Goal: Task Accomplishment & Management: Use online tool/utility

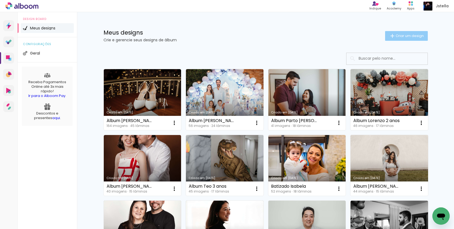
click at [407, 35] on span "Criar um design" at bounding box center [410, 36] width 28 height 4
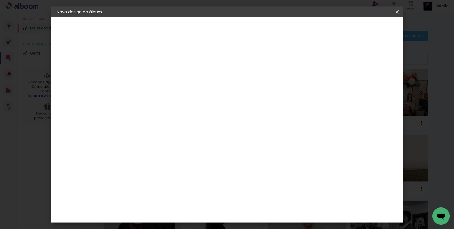
click at [145, 73] on input at bounding box center [145, 72] width 0 height 8
type input "Álbum [PERSON_NAME]"
type paper-input "Álbum [PERSON_NAME]"
click at [0, 0] on slot "Avançar" at bounding box center [0, 0] width 0 height 0
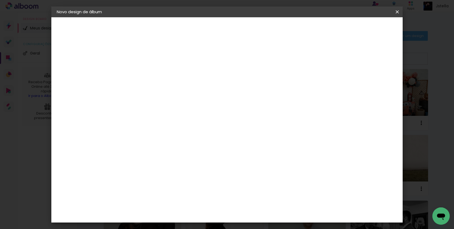
click at [160, 167] on div "Evidence" at bounding box center [151, 169] width 19 height 4
click at [0, 0] on slot "Avançar" at bounding box center [0, 0] width 0 height 0
click at [166, 92] on input "text" at bounding box center [155, 94] width 21 height 8
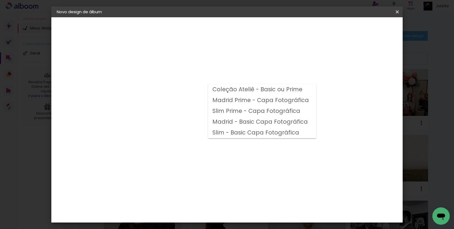
click at [0, 0] on slot "Madrid - Basic Capa Fotográfica" at bounding box center [0, 0] width 0 height 0
type input "Madrid - Basic Capa Fotográfica"
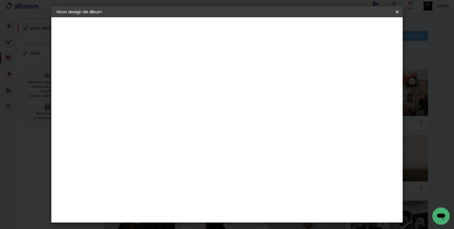
scroll to position [75, 0]
click at [182, 219] on span "20 × 20" at bounding box center [169, 226] width 25 height 14
click at [0, 0] on slot "Avançar" at bounding box center [0, 0] width 0 height 0
click at [368, 29] on span "Iniciar design" at bounding box center [355, 29] width 25 height 4
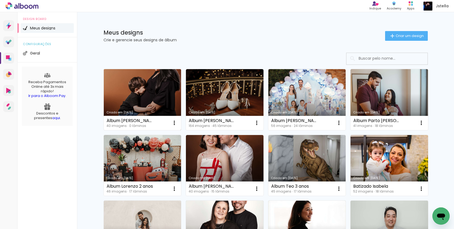
click at [145, 96] on link "Criado em [DATE]" at bounding box center [143, 99] width 78 height 61
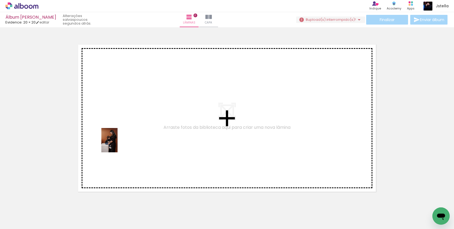
drag, startPoint x: 55, startPoint y: 214, endPoint x: 118, endPoint y: 144, distance: 94.0
click at [118, 144] on quentale-workspace at bounding box center [227, 114] width 454 height 229
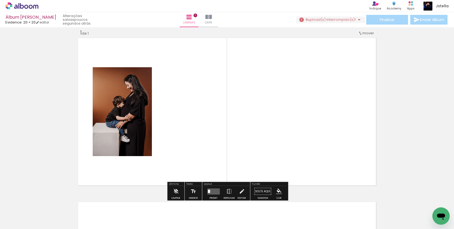
scroll to position [7, 0]
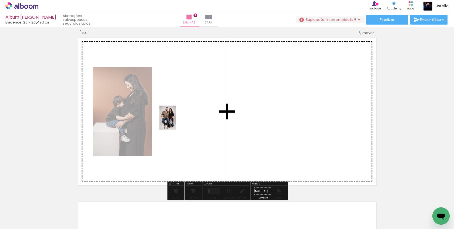
drag, startPoint x: 89, startPoint y: 211, endPoint x: 176, endPoint y: 122, distance: 124.7
click at [176, 122] on quentale-workspace at bounding box center [227, 114] width 454 height 229
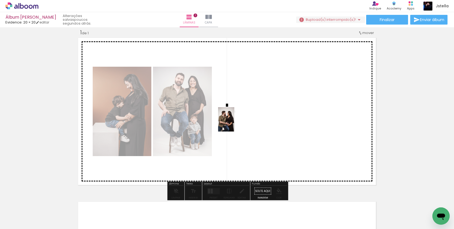
drag, startPoint x: 121, startPoint y: 217, endPoint x: 234, endPoint y: 124, distance: 147.2
click at [234, 124] on quentale-workspace at bounding box center [227, 114] width 454 height 229
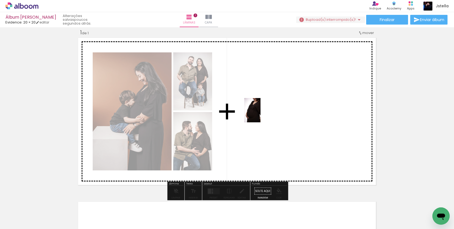
drag, startPoint x: 148, startPoint y: 208, endPoint x: 260, endPoint y: 115, distance: 145.4
click at [260, 115] on quentale-workspace at bounding box center [227, 114] width 454 height 229
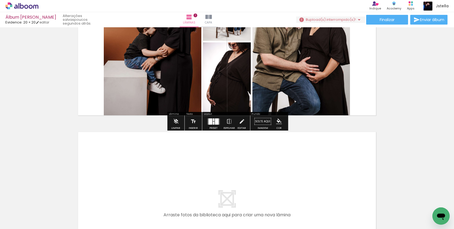
scroll to position [147, 0]
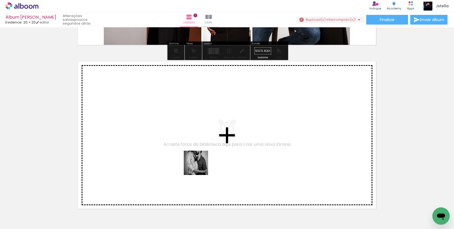
drag, startPoint x: 179, startPoint y: 213, endPoint x: 202, endPoint y: 161, distance: 56.3
click at [202, 161] on quentale-workspace at bounding box center [227, 114] width 454 height 229
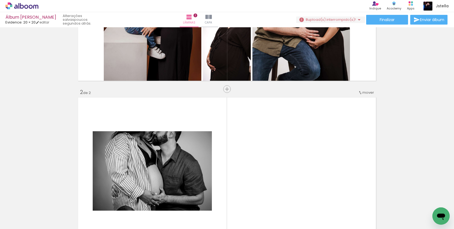
scroll to position [0, 0]
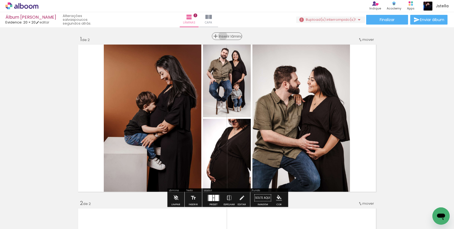
click at [225, 36] on span "Inserir lâmina" at bounding box center [229, 37] width 21 height 4
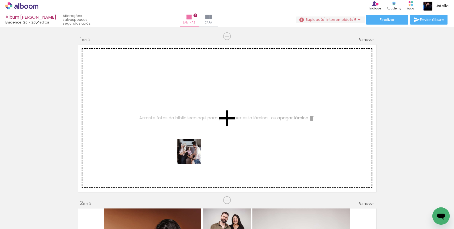
drag, startPoint x: 209, startPoint y: 211, endPoint x: 193, endPoint y: 155, distance: 58.8
click at [193, 155] on quentale-workspace at bounding box center [227, 114] width 454 height 229
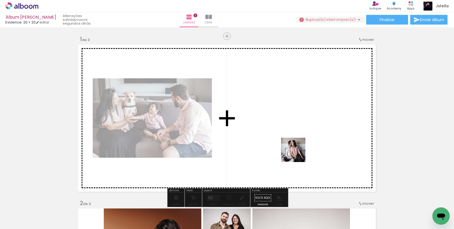
drag, startPoint x: 297, startPoint y: 212, endPoint x: 298, endPoint y: 141, distance: 70.9
click at [298, 141] on quentale-workspace at bounding box center [227, 114] width 454 height 229
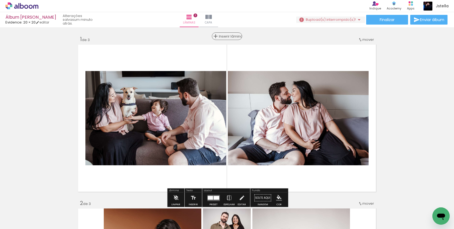
click at [228, 35] on span "Inserir lâmina" at bounding box center [229, 37] width 21 height 4
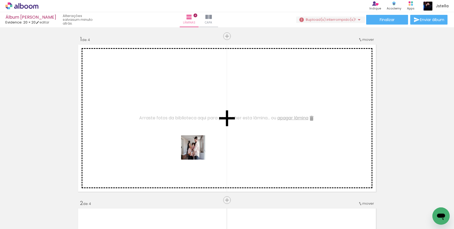
drag, startPoint x: 238, startPoint y: 210, endPoint x: 193, endPoint y: 140, distance: 83.0
click at [193, 140] on quentale-workspace at bounding box center [227, 114] width 454 height 229
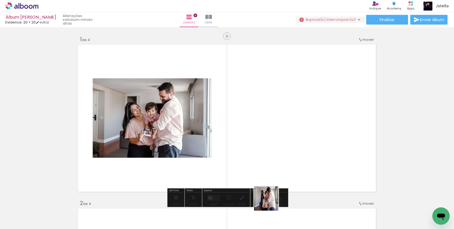
click at [286, 118] on quentale-workspace at bounding box center [227, 114] width 454 height 229
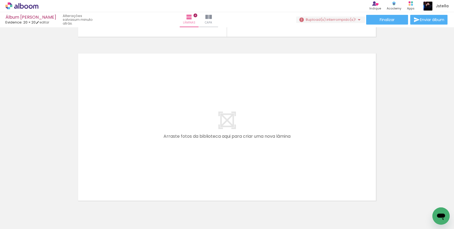
scroll to position [0, 16]
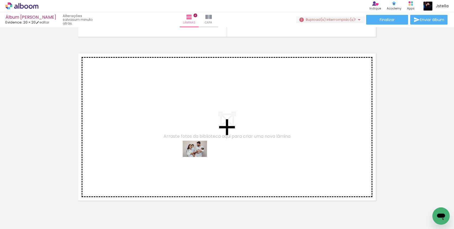
drag, startPoint x: 313, startPoint y: 212, endPoint x: 199, endPoint y: 157, distance: 127.0
click at [199, 157] on quentale-workspace at bounding box center [227, 114] width 454 height 229
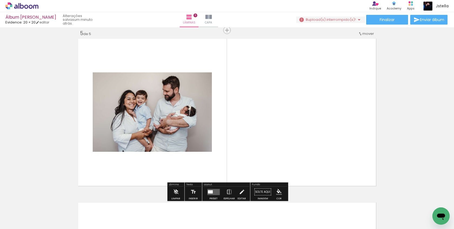
scroll to position [663, 0]
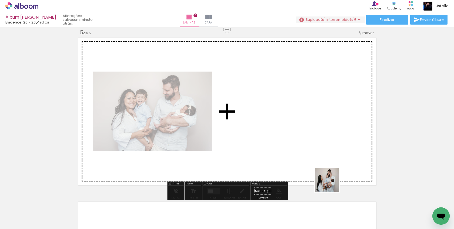
drag, startPoint x: 341, startPoint y: 212, endPoint x: 296, endPoint y: 114, distance: 107.8
click at [296, 114] on quentale-workspace at bounding box center [227, 114] width 454 height 229
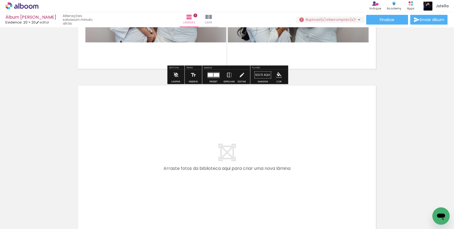
scroll to position [787, 0]
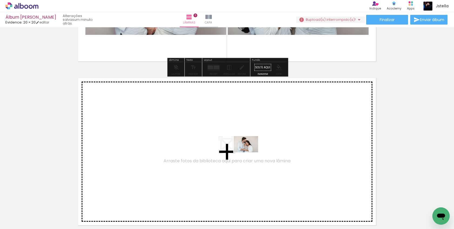
drag, startPoint x: 371, startPoint y: 208, endPoint x: 250, endPoint y: 153, distance: 133.3
click at [250, 153] on quentale-workspace at bounding box center [227, 114] width 454 height 229
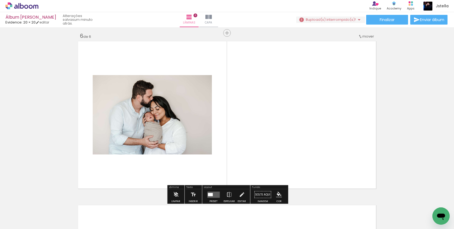
scroll to position [828, 0]
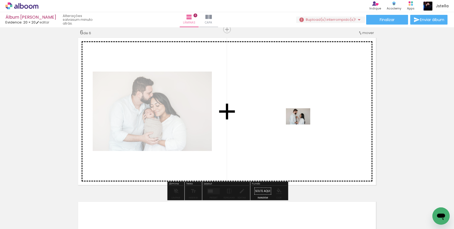
drag, startPoint x: 402, startPoint y: 209, endPoint x: 302, endPoint y: 125, distance: 130.7
click at [302, 125] on quentale-workspace at bounding box center [227, 114] width 454 height 229
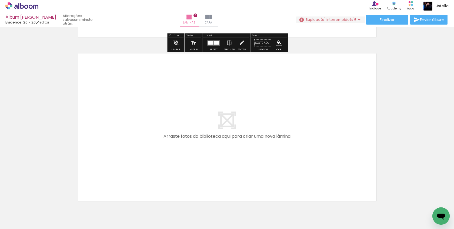
scroll to position [0, 191]
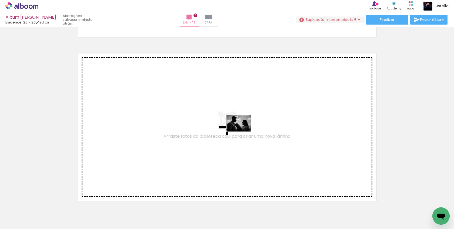
drag, startPoint x: 253, startPoint y: 209, endPoint x: 243, endPoint y: 132, distance: 77.5
click at [243, 132] on quentale-workspace at bounding box center [227, 114] width 454 height 229
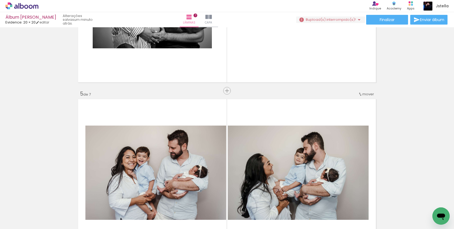
scroll to position [611, 0]
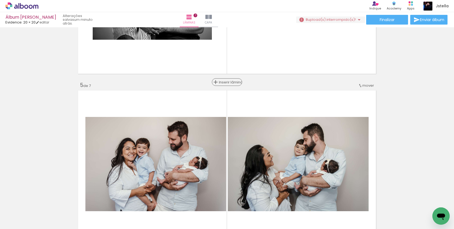
click at [228, 81] on span "Inserir lâmina" at bounding box center [229, 83] width 21 height 4
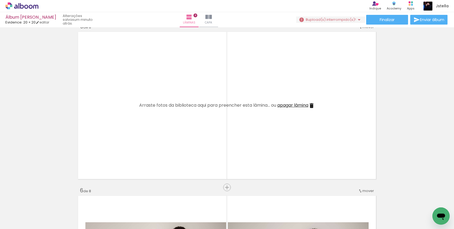
scroll to position [670, 0]
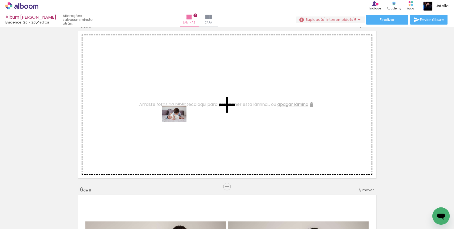
drag, startPoint x: 289, startPoint y: 210, endPoint x: 179, endPoint y: 122, distance: 141.0
click at [179, 122] on quentale-workspace at bounding box center [227, 114] width 454 height 229
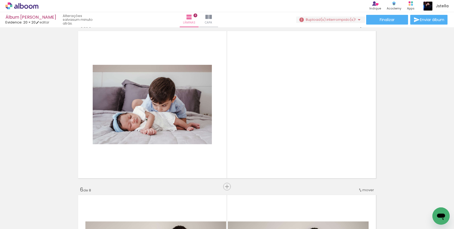
scroll to position [0, 191]
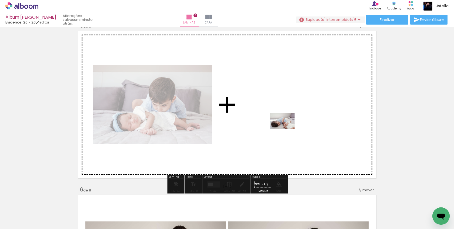
drag, startPoint x: 317, startPoint y: 211, endPoint x: 287, endPoint y: 129, distance: 87.1
click at [287, 129] on quentale-workspace at bounding box center [227, 114] width 454 height 229
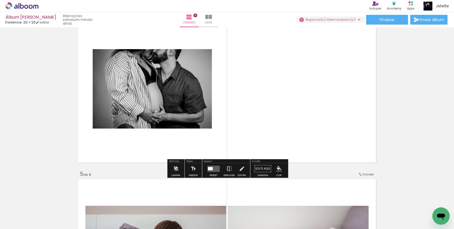
scroll to position [567, 0]
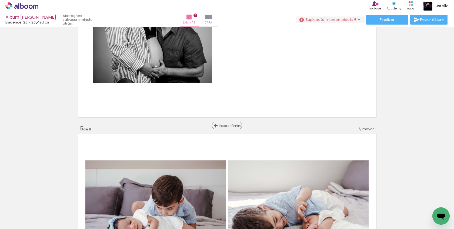
click at [228, 127] on span "Inserir lâmina" at bounding box center [229, 126] width 21 height 4
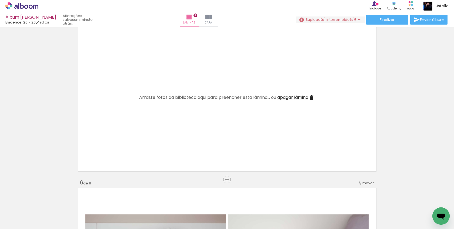
scroll to position [681, 0]
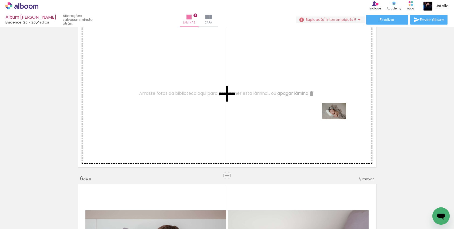
drag, startPoint x: 352, startPoint y: 217, endPoint x: 338, endPoint y: 120, distance: 98.3
click at [338, 120] on quentale-workspace at bounding box center [227, 114] width 454 height 229
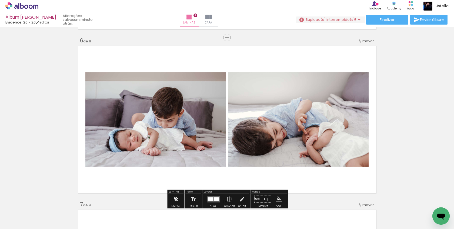
scroll to position [820, 0]
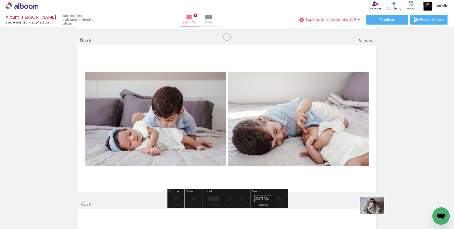
drag, startPoint x: 384, startPoint y: 213, endPoint x: 376, endPoint y: 214, distance: 7.8
click at [376, 214] on div at bounding box center [378, 211] width 27 height 18
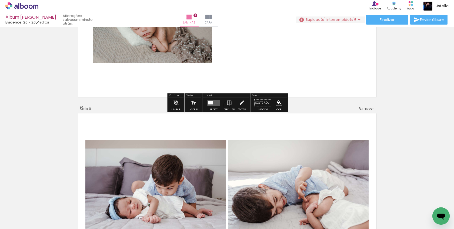
scroll to position [738, 0]
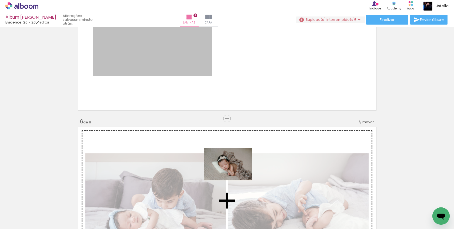
drag, startPoint x: 175, startPoint y: 45, endPoint x: 335, endPoint y: 208, distance: 228.0
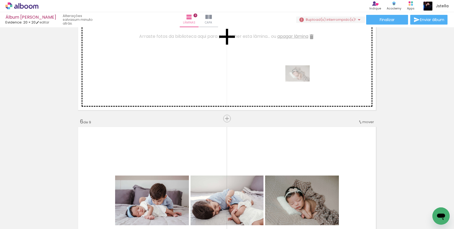
drag, startPoint x: 348, startPoint y: 212, endPoint x: 302, endPoint y: 79, distance: 140.0
click at [302, 79] on quentale-workspace at bounding box center [227, 114] width 454 height 229
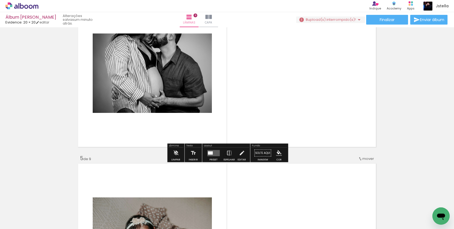
scroll to position [545, 0]
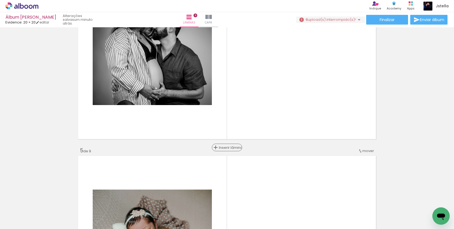
click at [227, 147] on span "Inserir lâmina" at bounding box center [229, 148] width 21 height 4
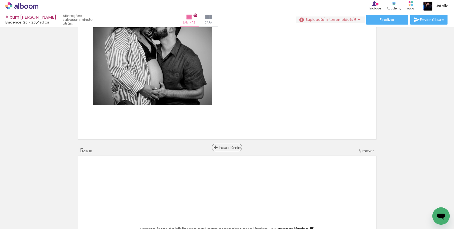
click at [227, 147] on span "Inserir lâmina" at bounding box center [229, 148] width 21 height 4
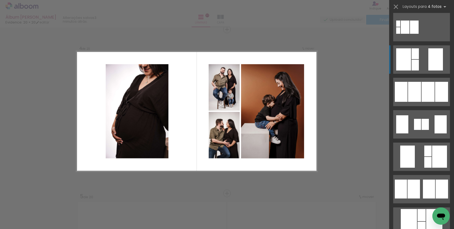
scroll to position [199, 0]
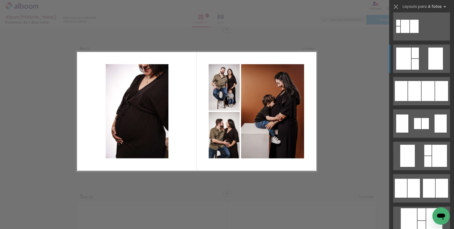
click at [406, 59] on div at bounding box center [404, 59] width 15 height 22
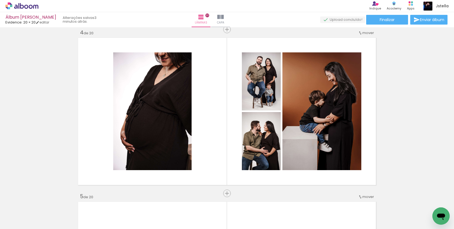
scroll to position [502, 0]
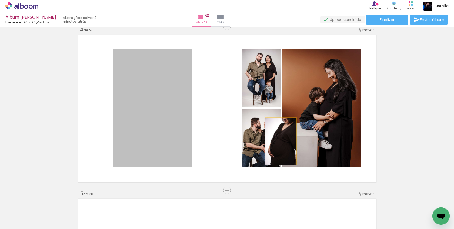
drag, startPoint x: 180, startPoint y: 142, endPoint x: 281, endPoint y: 141, distance: 100.6
click at [281, 141] on quentale-layouter at bounding box center [227, 108] width 301 height 151
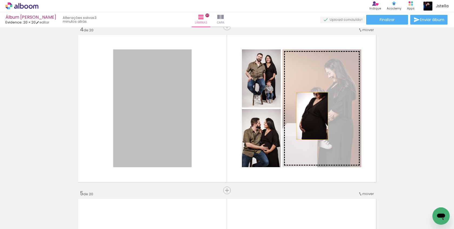
drag, startPoint x: 153, startPoint y: 127, endPoint x: 313, endPoint y: 114, distance: 160.4
click at [0, 0] on slot at bounding box center [0, 0] width 0 height 0
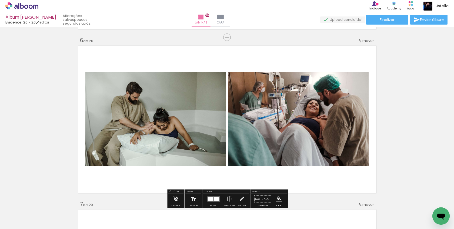
scroll to position [821, 0]
